Goal: Task Accomplishment & Management: Complete application form

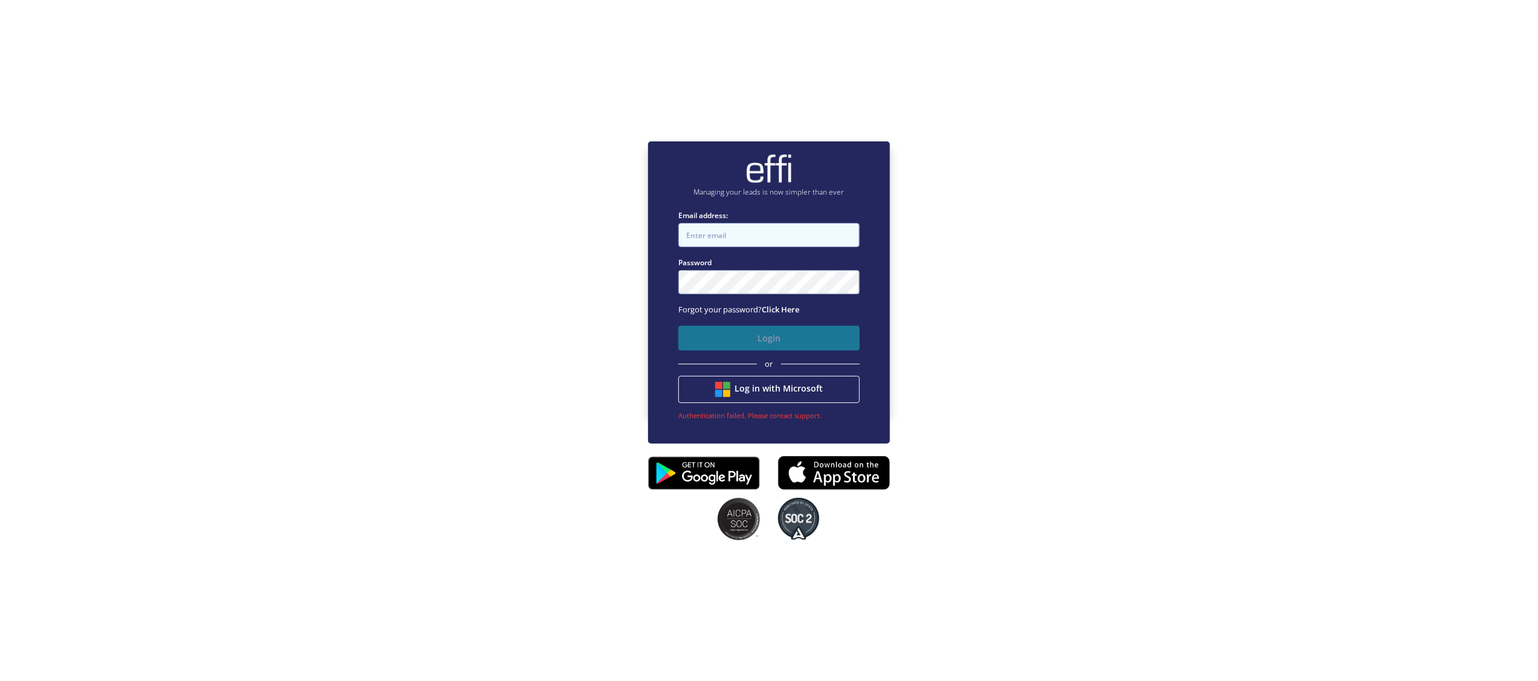
type input "george@thrivemortgages.com.au"
click at [783, 339] on button "Login" at bounding box center [768, 338] width 181 height 25
